Goal: Connect with others: Connect with others

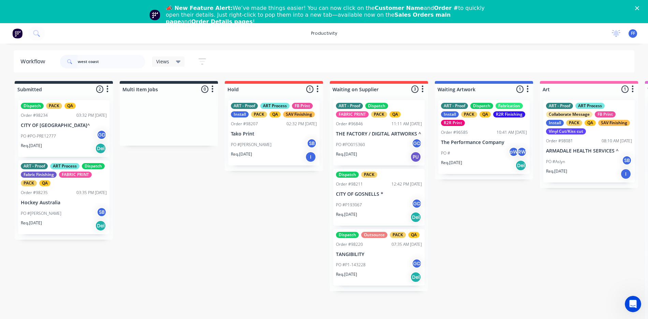
type input "west coast"
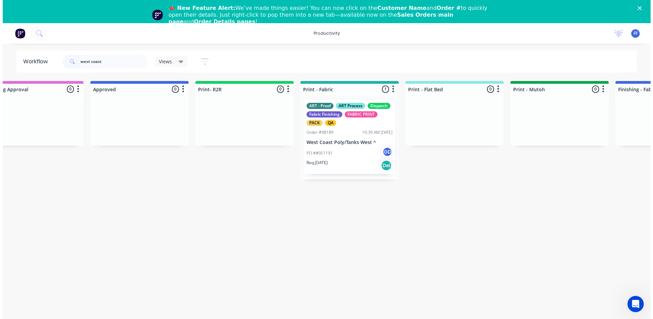
scroll to position [0, 777]
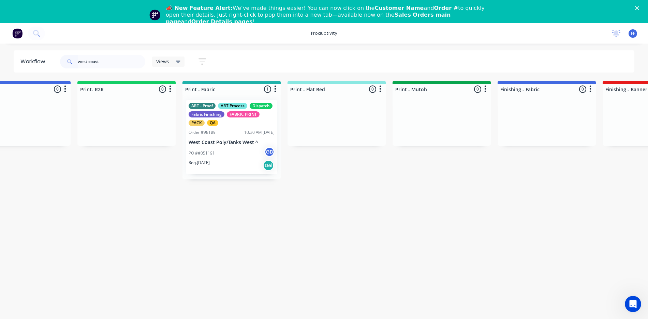
click at [244, 141] on p "West Coast Poly/Tanks West ^" at bounding box center [232, 143] width 86 height 6
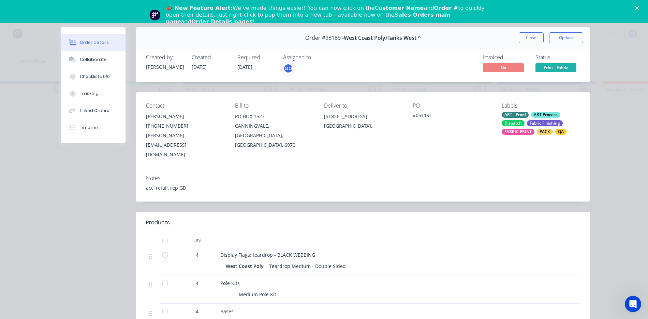
click at [639, 8] on polygon "Close" at bounding box center [637, 8] width 4 height 4
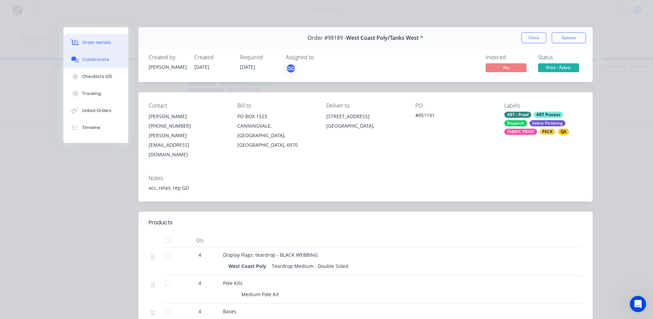
click at [89, 64] on button "Collaborate" at bounding box center [95, 59] width 65 height 17
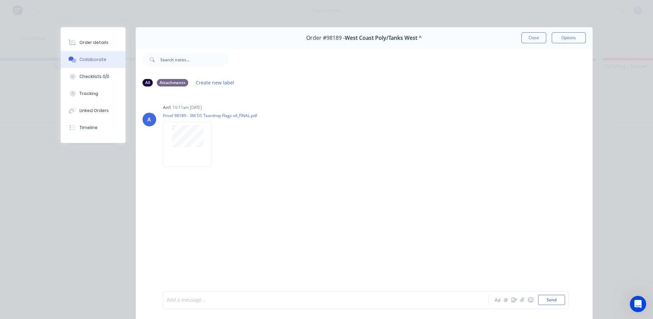
click at [214, 297] on div at bounding box center [316, 300] width 298 height 7
click at [534, 39] on button "Close" at bounding box center [533, 37] width 25 height 11
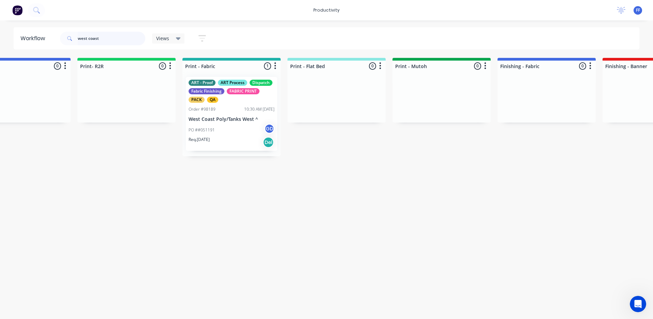
drag, startPoint x: 123, startPoint y: 36, endPoint x: -1, endPoint y: 39, distance: 124.8
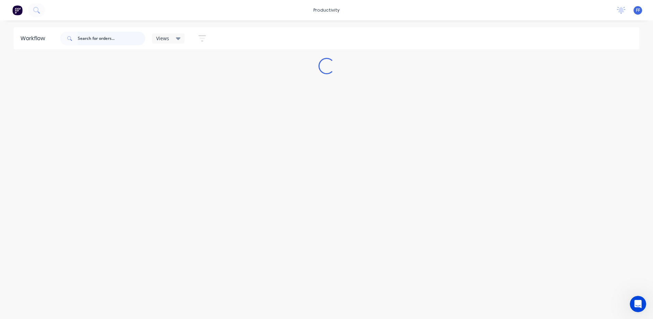
scroll to position [0, 0]
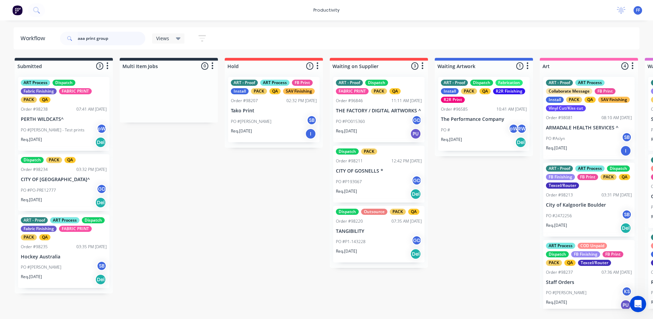
type input "aaa print group"
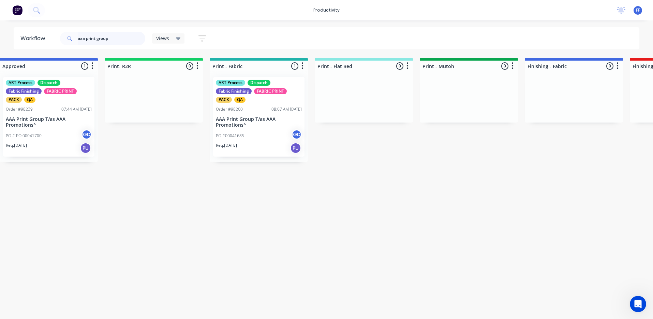
scroll to position [0, 796]
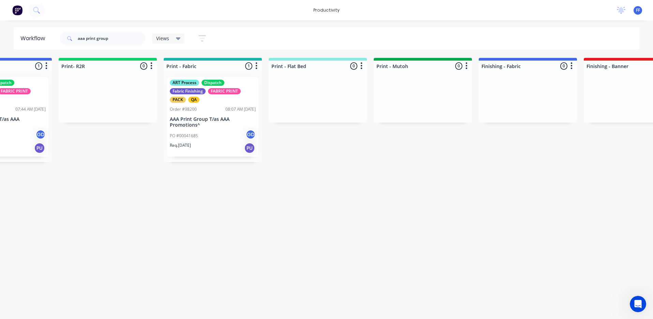
click at [182, 114] on div "ART Process Dispatch Fabric Finishing FABRIC PRINT PACK QA Order #98200 08:07 A…" at bounding box center [212, 117] width 91 height 80
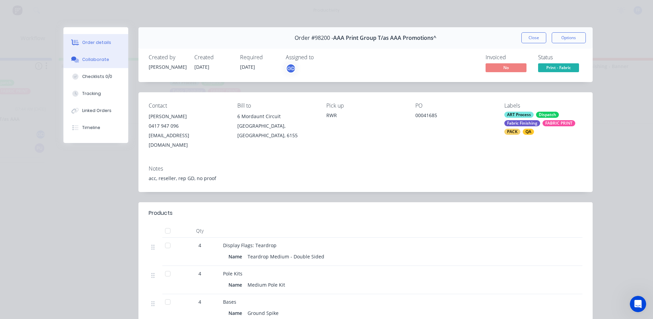
click at [97, 62] on button "Collaborate" at bounding box center [95, 59] width 65 height 17
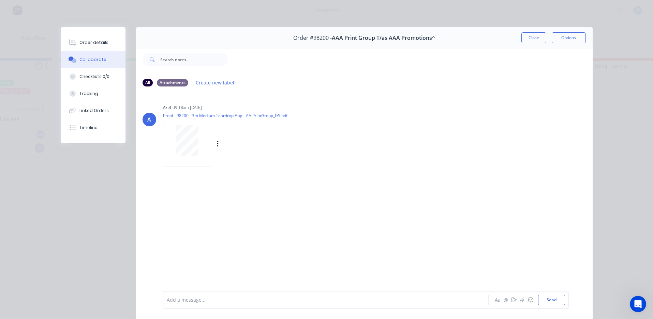
click at [198, 137] on div at bounding box center [187, 140] width 43 height 31
